Goal: Book appointment/travel/reservation

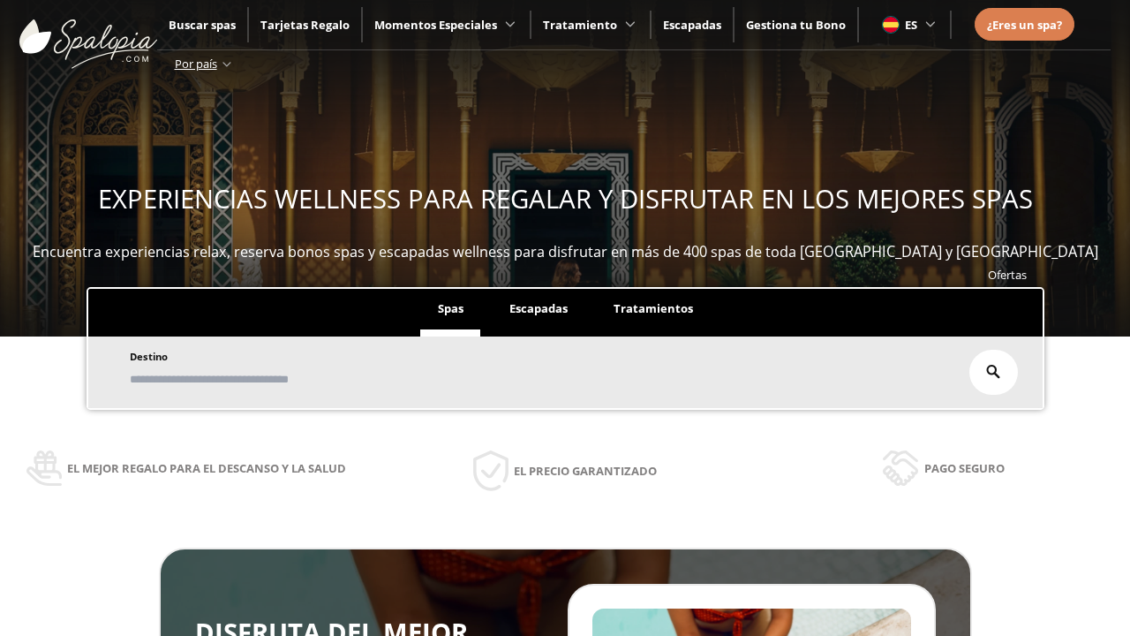
scroll to position [300, 0]
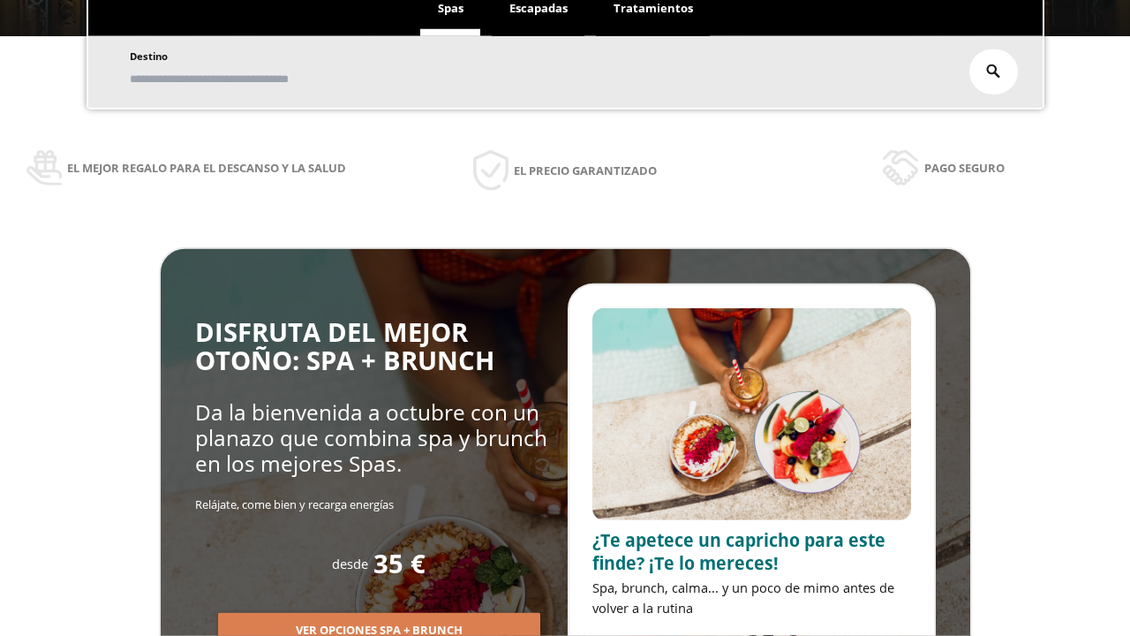
click at [538, 9] on span "Escapadas" at bounding box center [538, 8] width 58 height 16
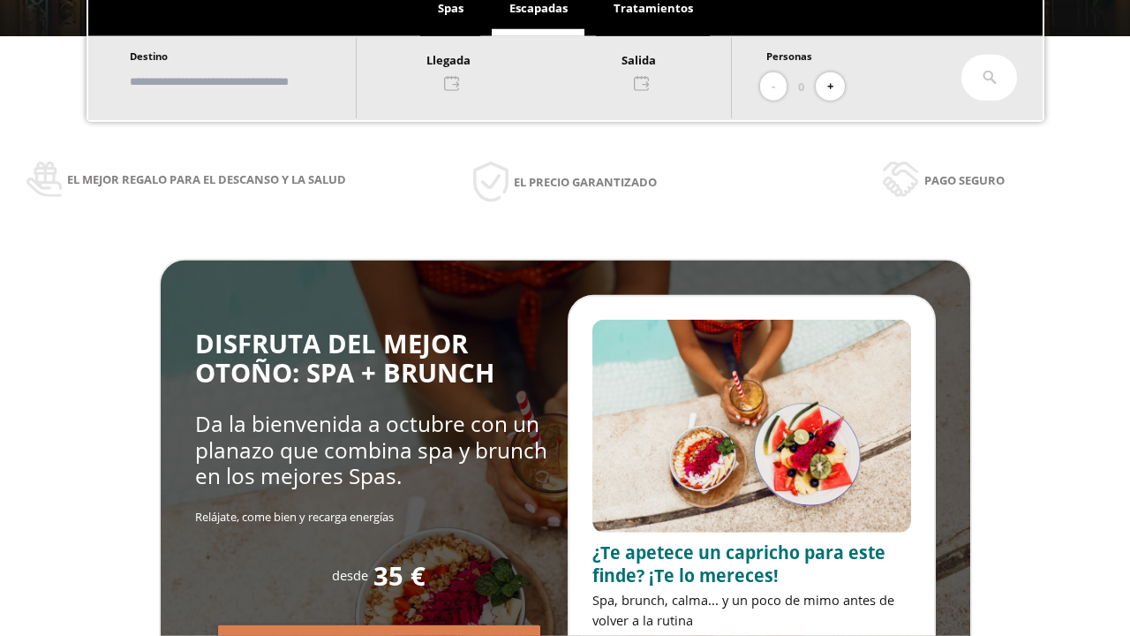
click at [249, 81] on input "text" at bounding box center [234, 81] width 220 height 31
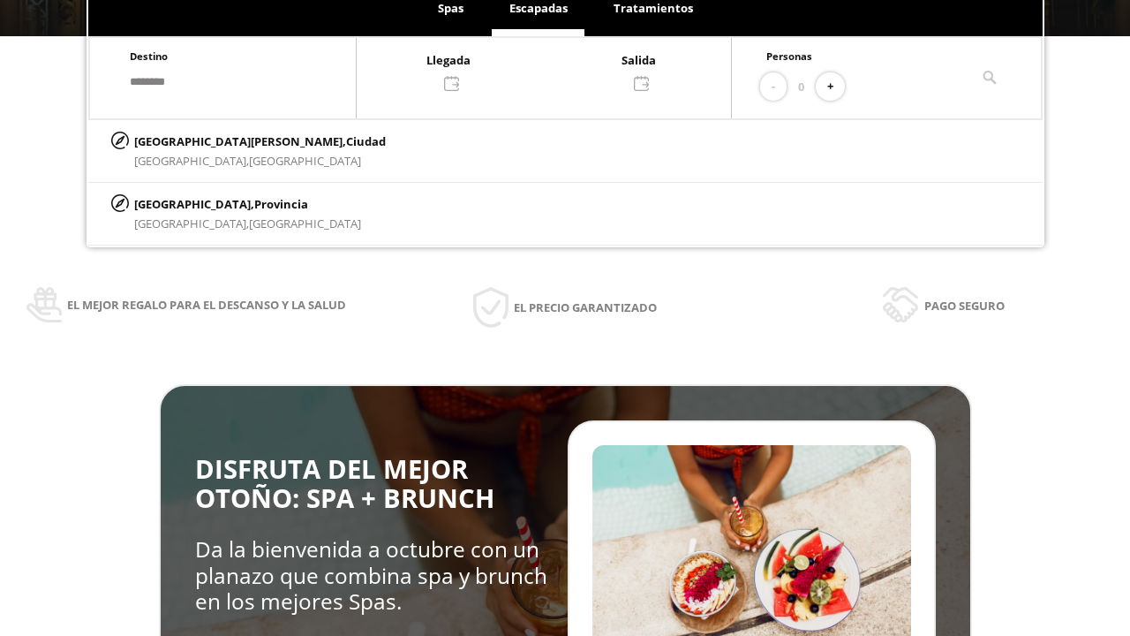
click at [561, 70] on div at bounding box center [544, 70] width 374 height 42
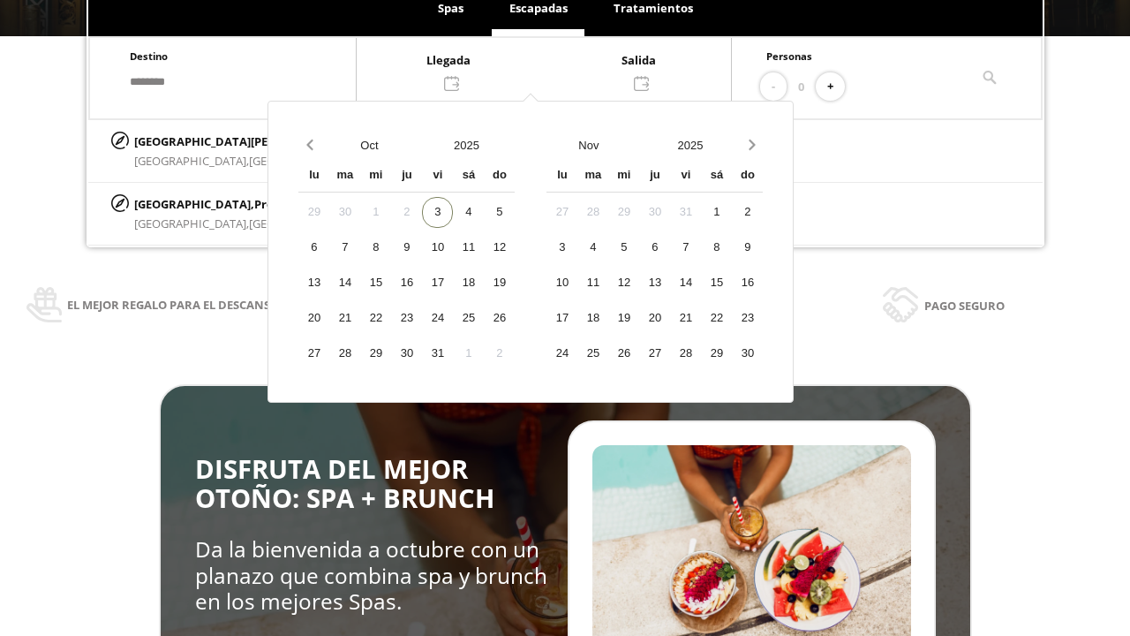
scroll to position [0, 0]
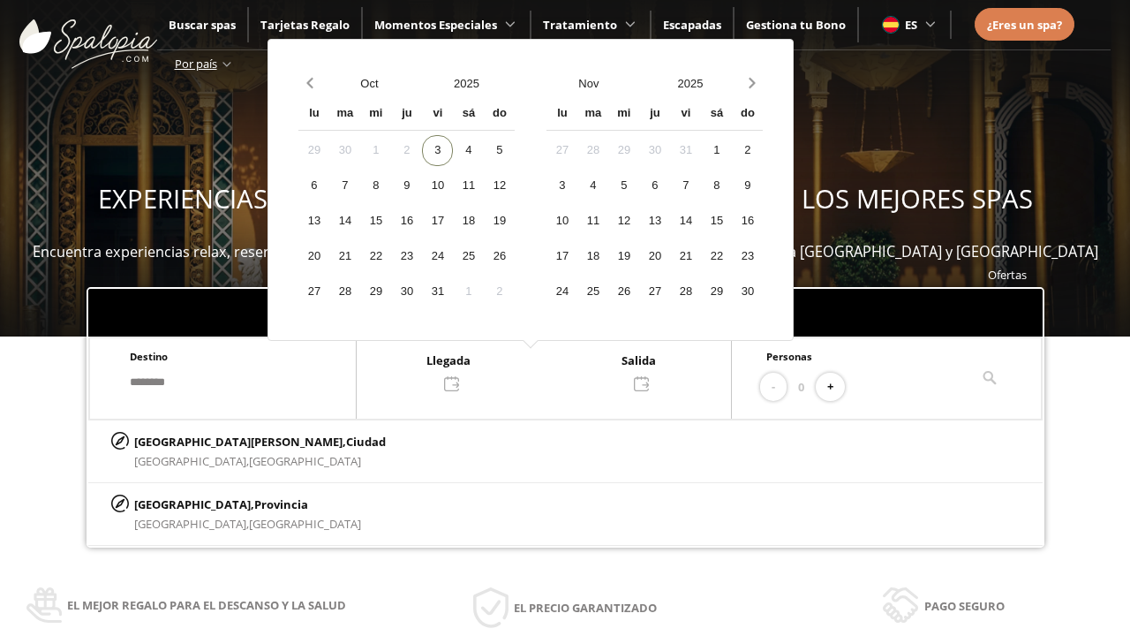
click at [515, 150] on div "5" at bounding box center [499, 150] width 31 height 31
click at [329, 185] on div "6" at bounding box center [313, 185] width 31 height 31
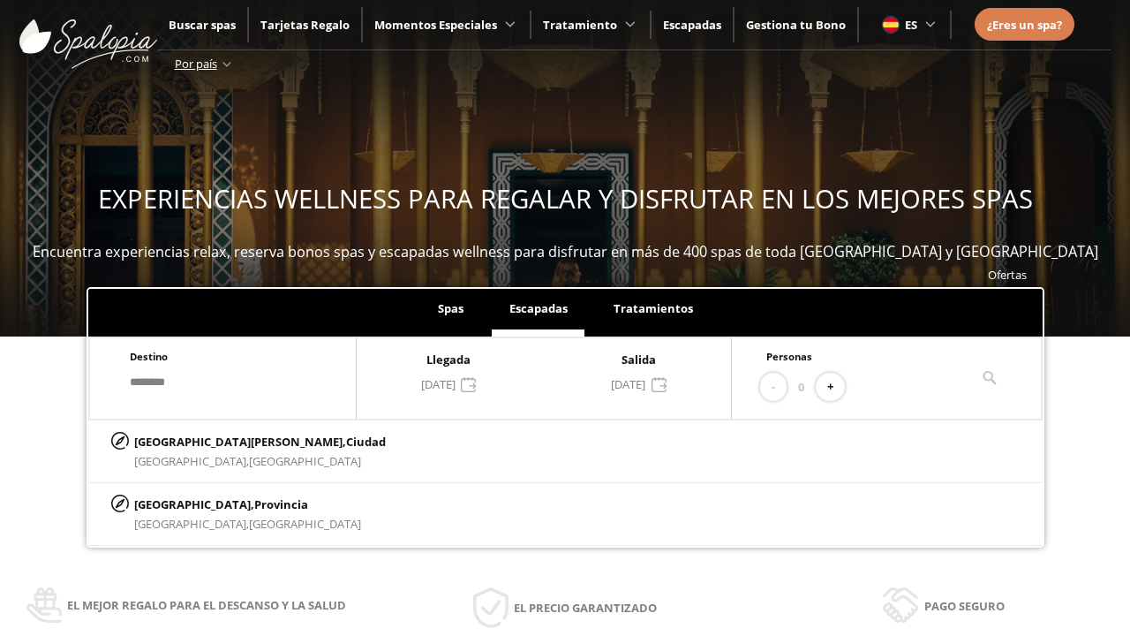
click at [836, 387] on button "+" at bounding box center [830, 387] width 29 height 29
click at [222, 440] on p "[GEOGRAPHIC_DATA][PERSON_NAME], [GEOGRAPHIC_DATA]" at bounding box center [260, 441] width 252 height 19
type input "**********"
